Goal: Find specific page/section: Locate a particular part of the current website

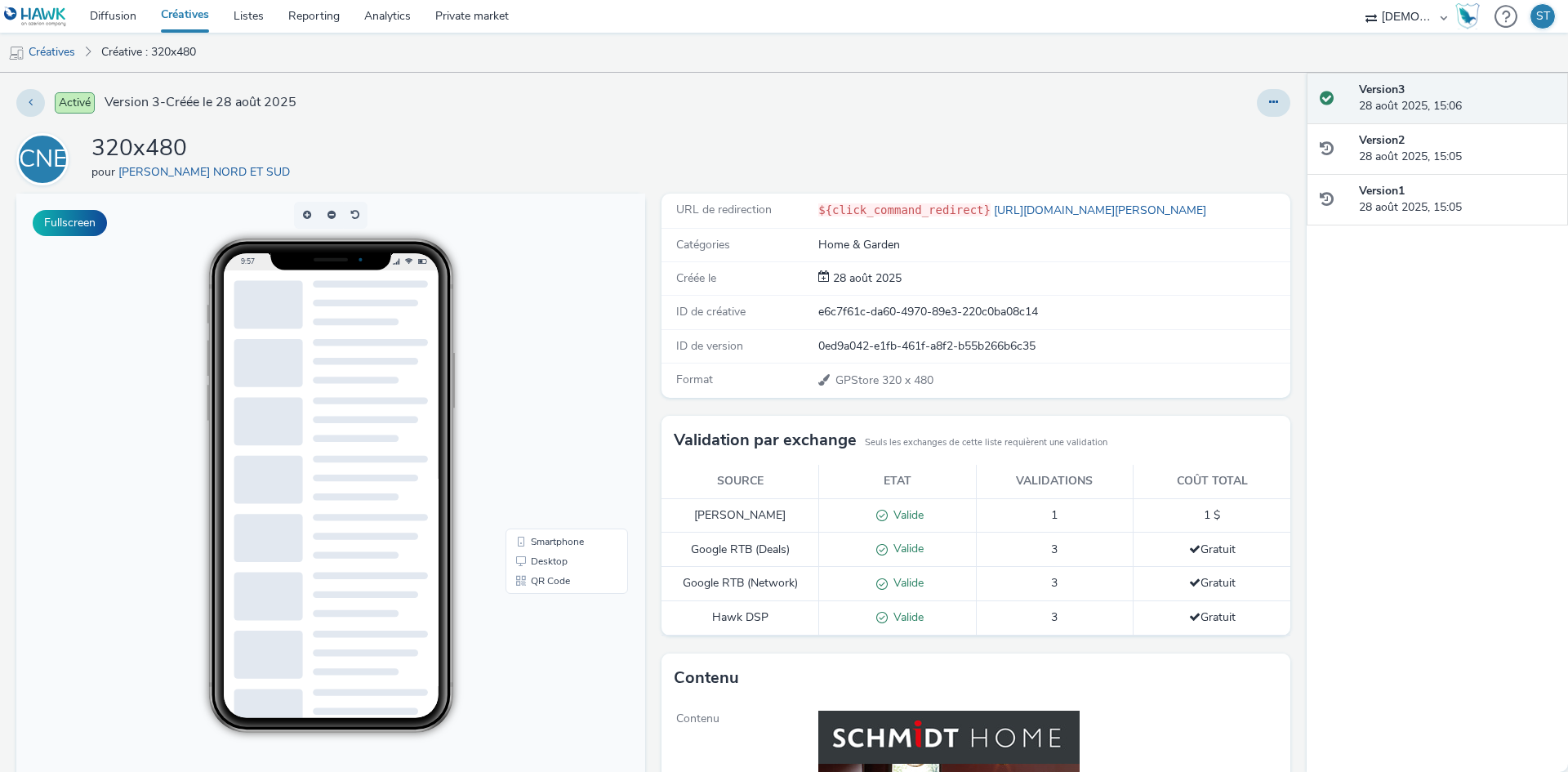
click at [350, 309] on div at bounding box center [371, 305] width 115 height 48
click at [357, 205] on button "button" at bounding box center [356, 215] width 25 height 27
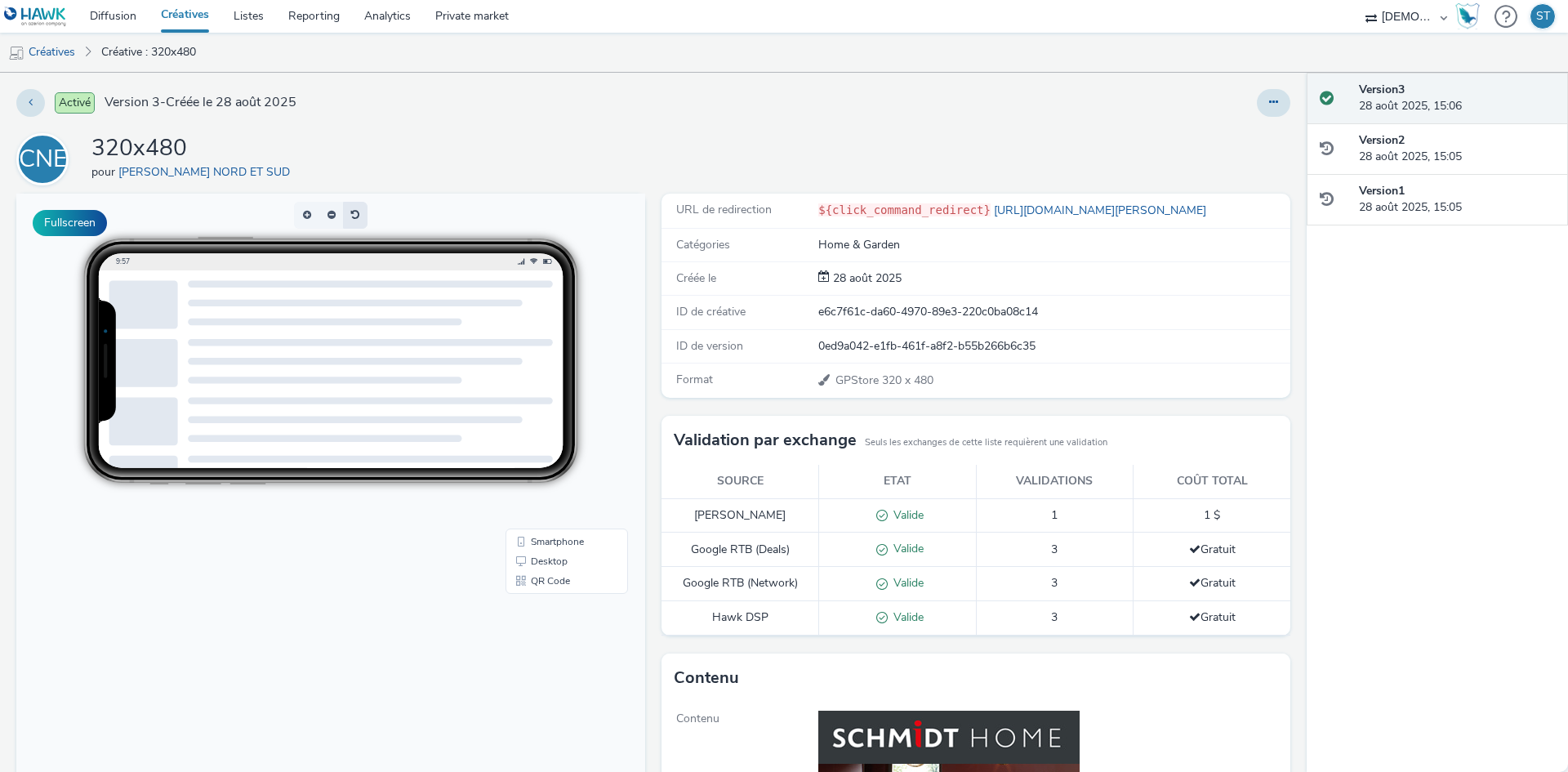
click at [357, 217] on button "button" at bounding box center [356, 215] width 25 height 27
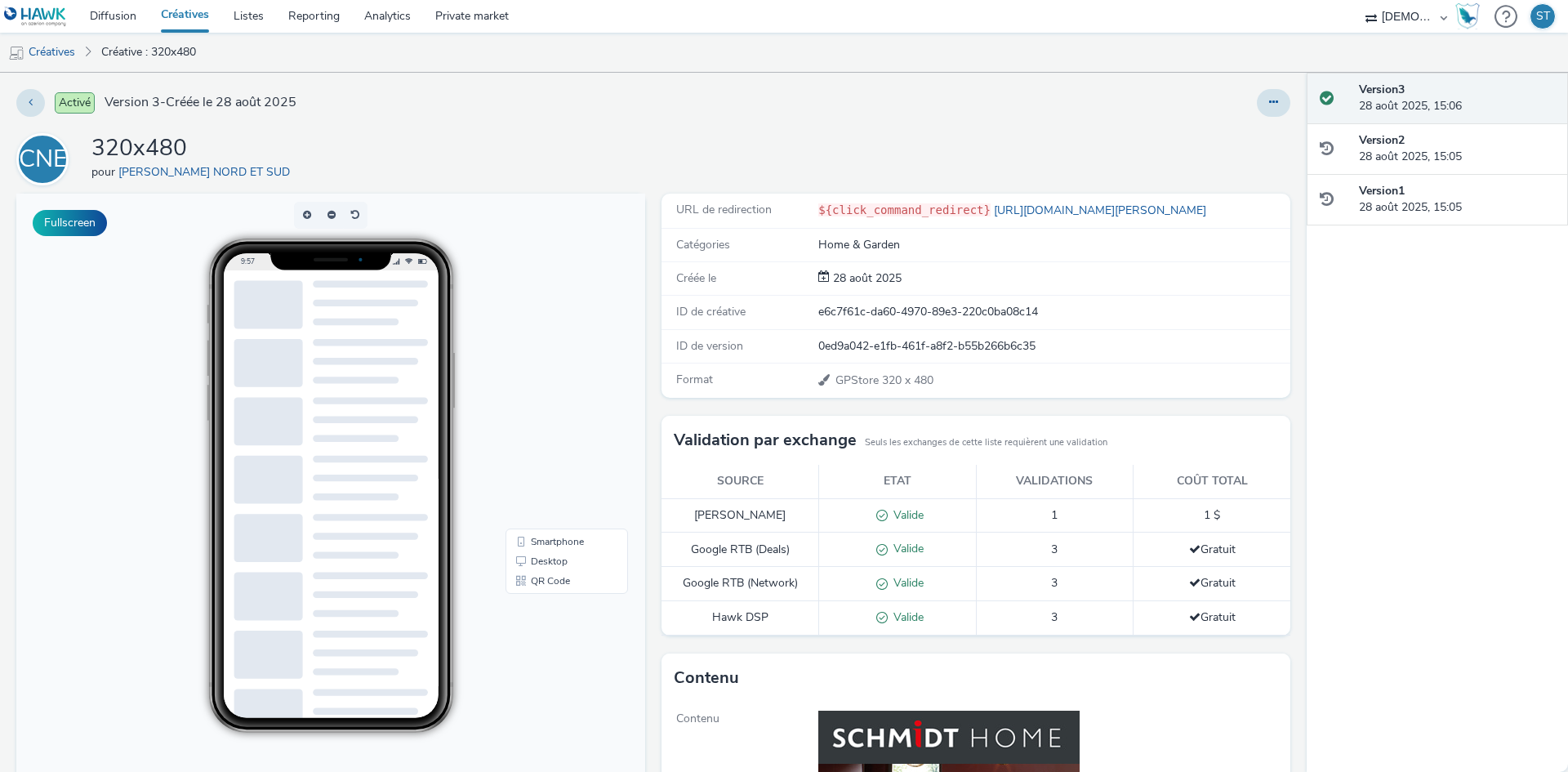
drag, startPoint x: 334, startPoint y: 314, endPoint x: 525, endPoint y: 296, distance: 191.8
click at [499, 296] on div "9:57" at bounding box center [330, 486] width 337 height 495
click at [1026, 210] on link "[URL][DOMAIN_NAME][PERSON_NAME]" at bounding box center [1102, 210] width 223 height 15
